Goal: Task Accomplishment & Management: Manage account settings

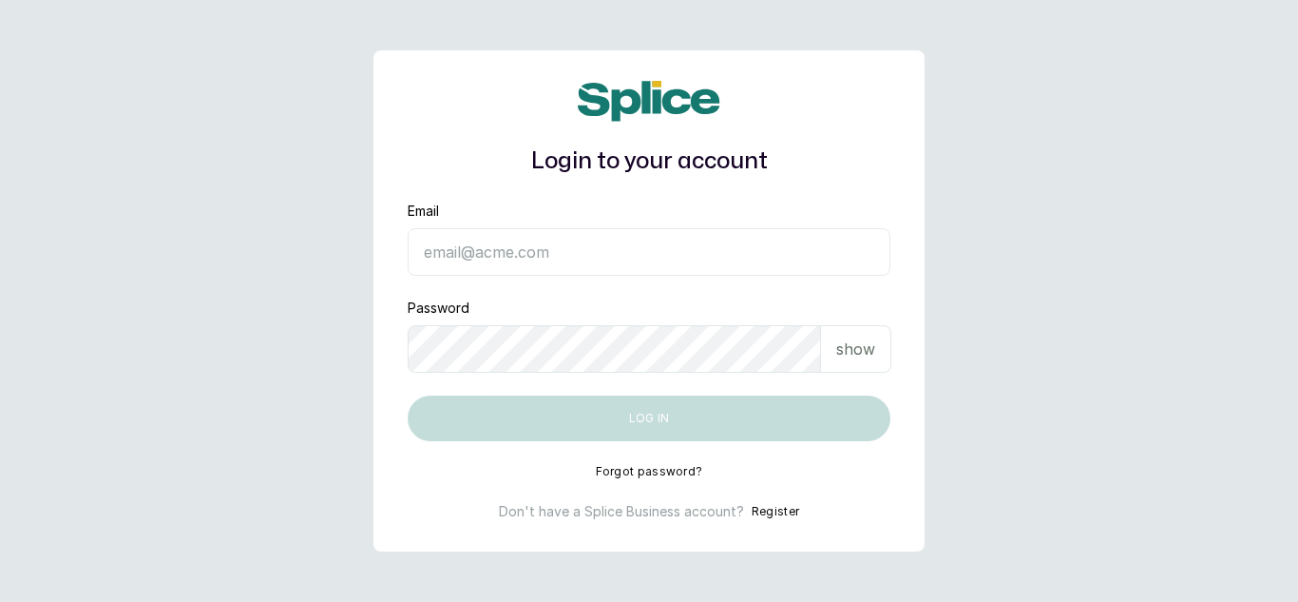
click at [508, 251] on input "Email" at bounding box center [649, 252] width 483 height 48
type input "[EMAIL_ADDRESS][DOMAIN_NAME]"
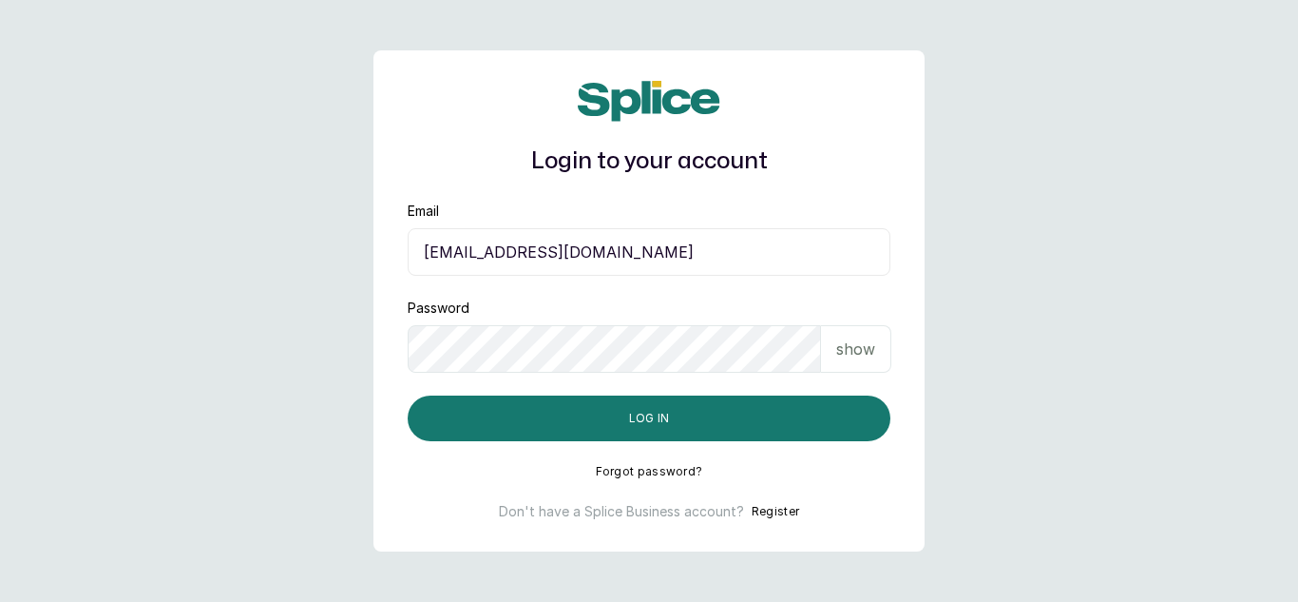
click at [857, 335] on div "show" at bounding box center [856, 349] width 70 height 48
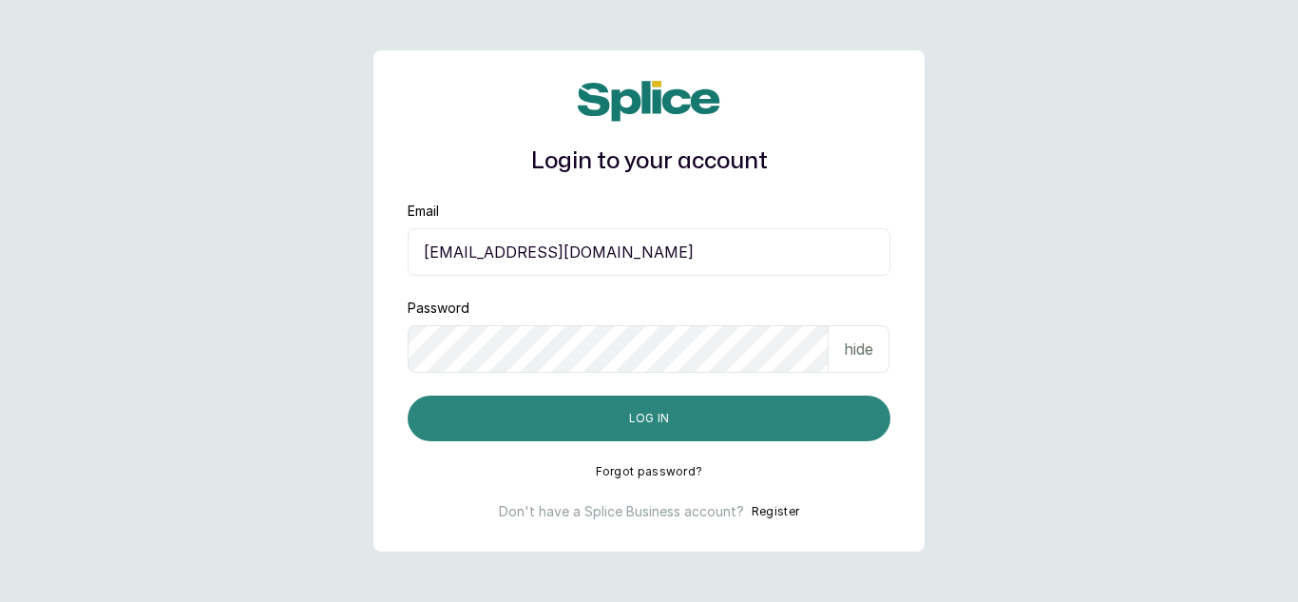
click at [589, 421] on button "Log in" at bounding box center [649, 418] width 483 height 46
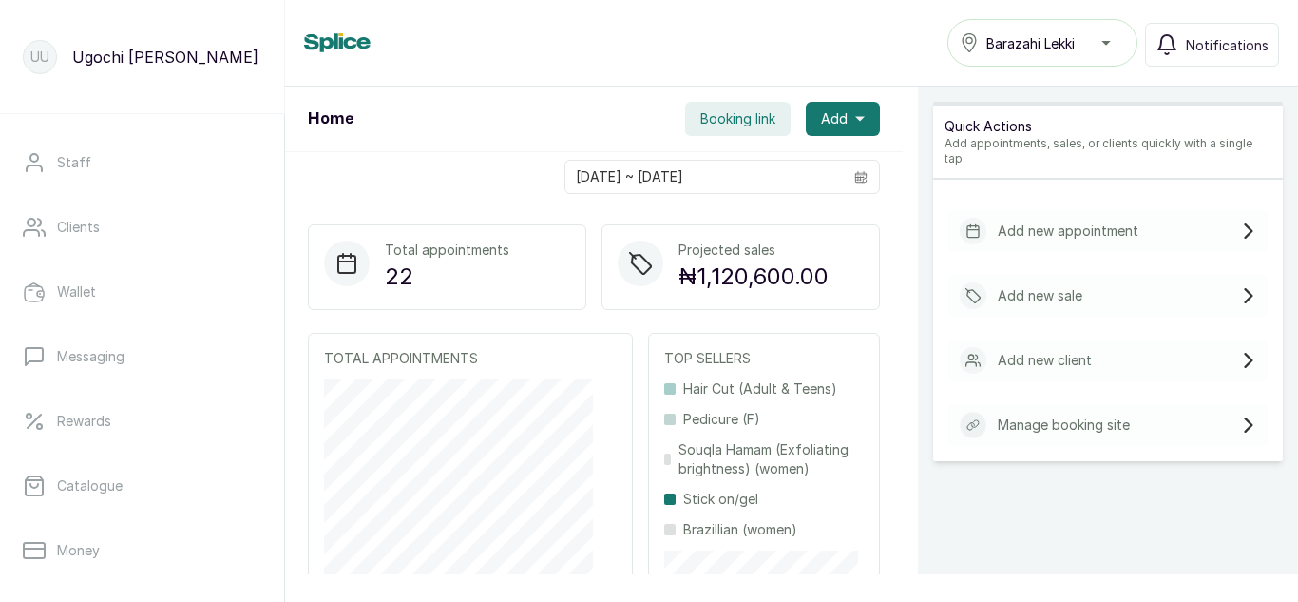
scroll to position [193, 0]
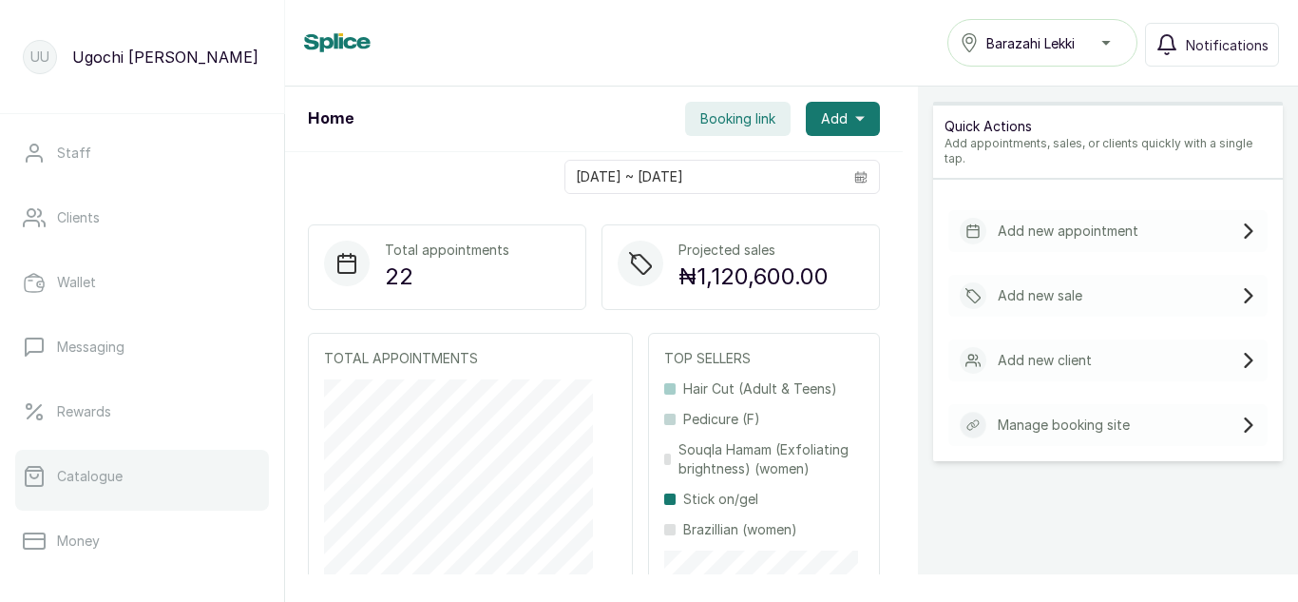
click at [78, 465] on link "Catalogue" at bounding box center [142, 476] width 254 height 53
